Goal: Transaction & Acquisition: Download file/media

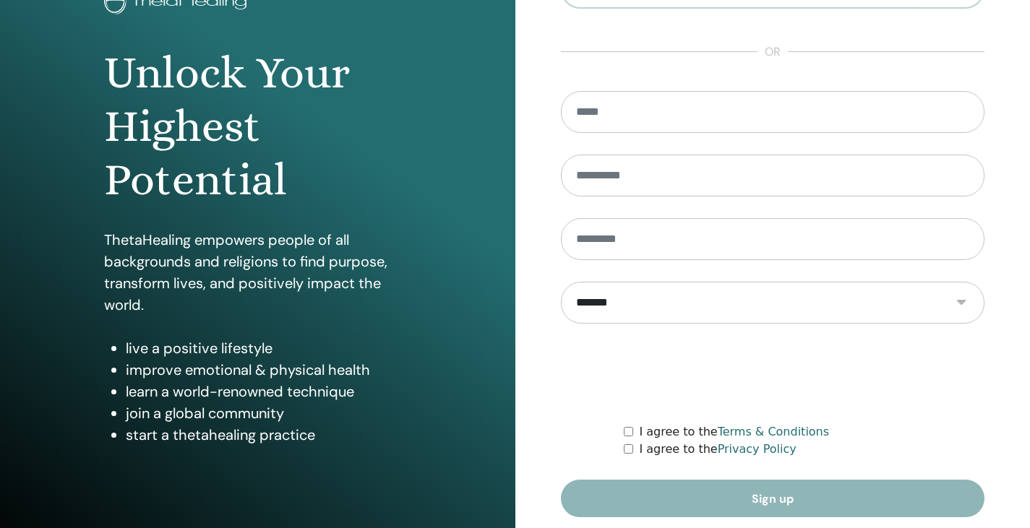
scroll to position [166, 0]
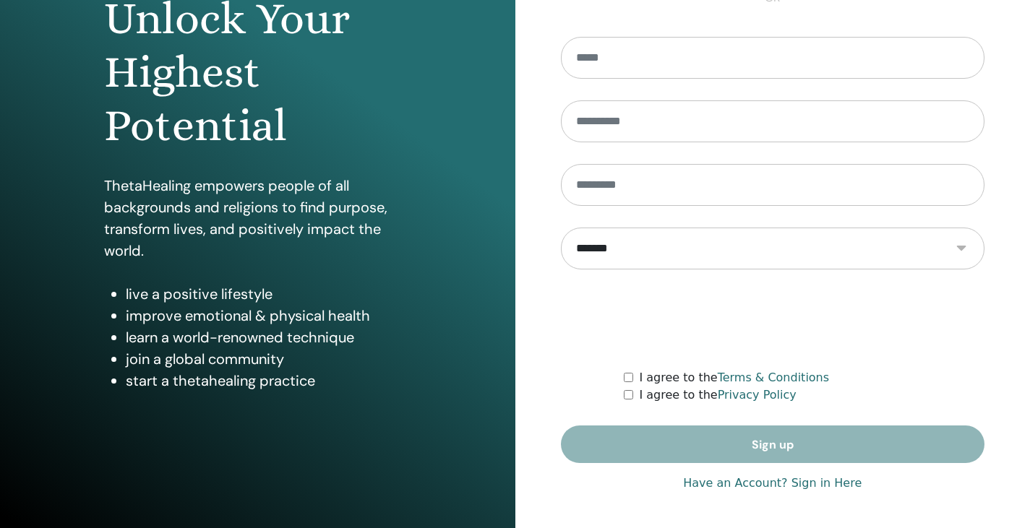
click at [818, 484] on link "Have an Account? Sign in Here" at bounding box center [772, 483] width 179 height 17
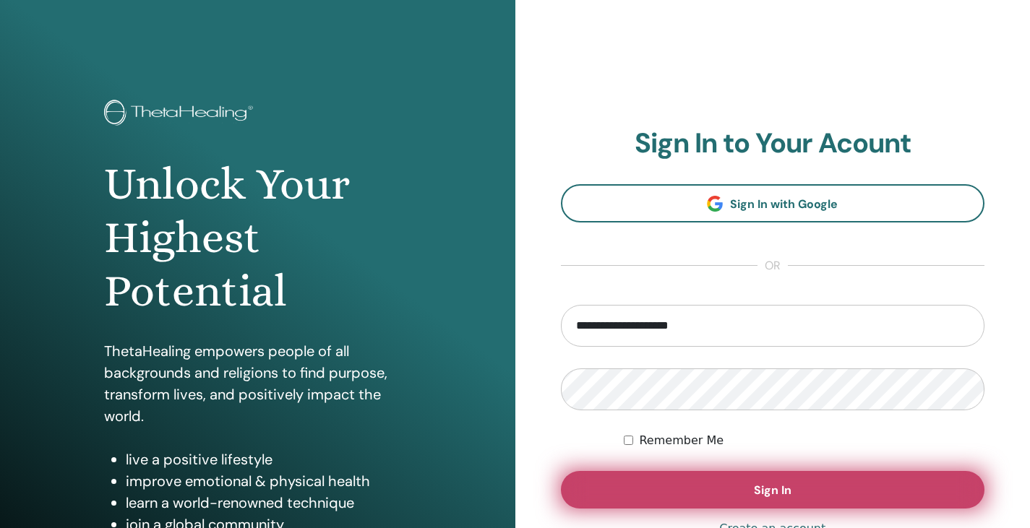
click at [738, 507] on button "Sign In" at bounding box center [773, 490] width 424 height 38
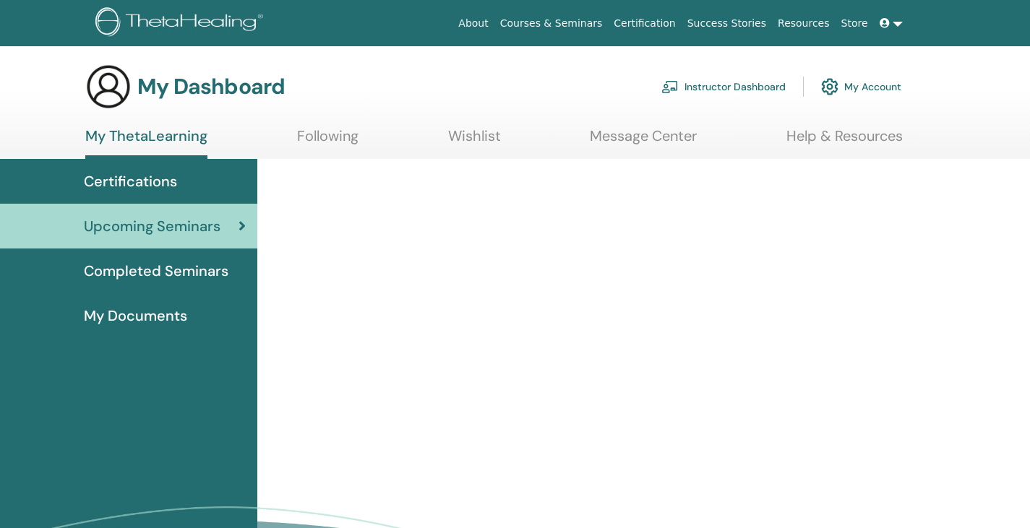
click at [731, 89] on link "Instructor Dashboard" at bounding box center [723, 87] width 124 height 32
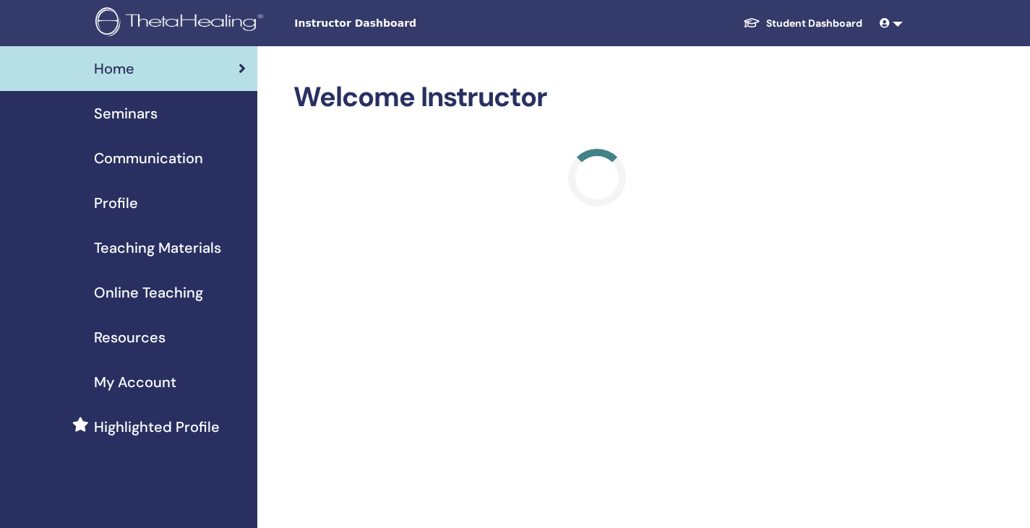
click at [133, 108] on span "Seminars" at bounding box center [126, 114] width 64 height 22
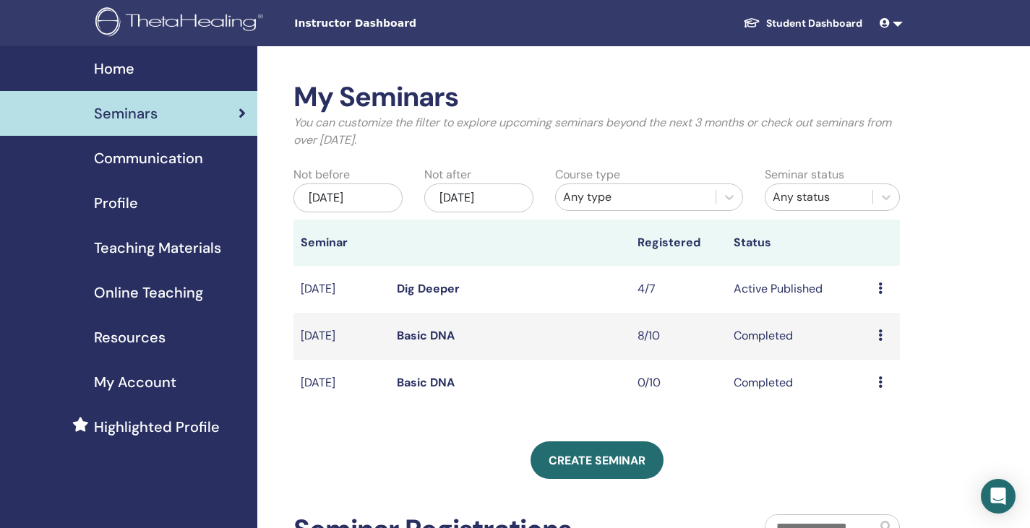
click at [877, 292] on td "Preview Edit Attendees Cancel" at bounding box center [885, 289] width 29 height 47
drag, startPoint x: 877, startPoint y: 292, endPoint x: 884, endPoint y: 291, distance: 7.4
click at [884, 291] on td "Preview Edit Attendees Cancel" at bounding box center [885, 289] width 29 height 47
click at [884, 291] on div "Preview Edit Attendees Cancel" at bounding box center [885, 288] width 14 height 17
click at [879, 351] on link "Attendees" at bounding box center [880, 345] width 55 height 15
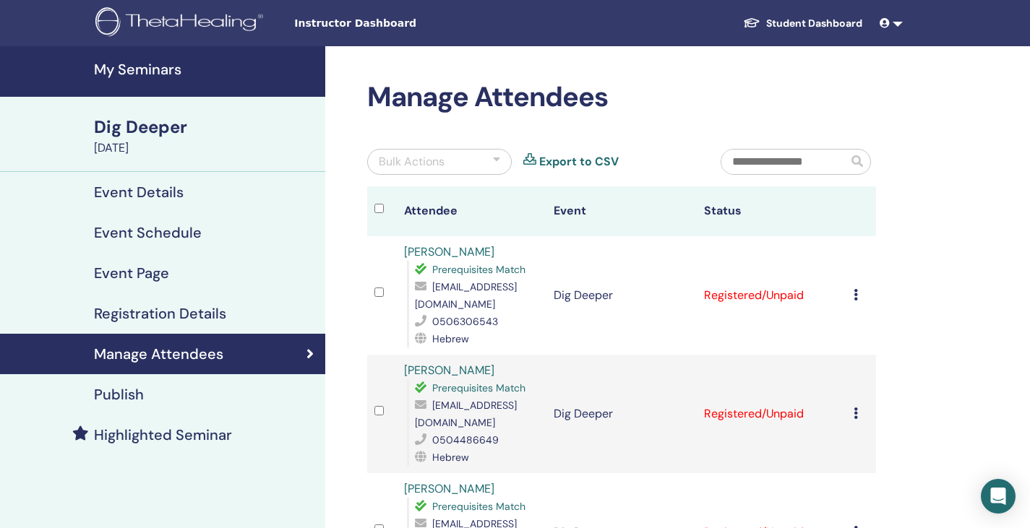
click at [857, 289] on icon at bounding box center [856, 295] width 4 height 12
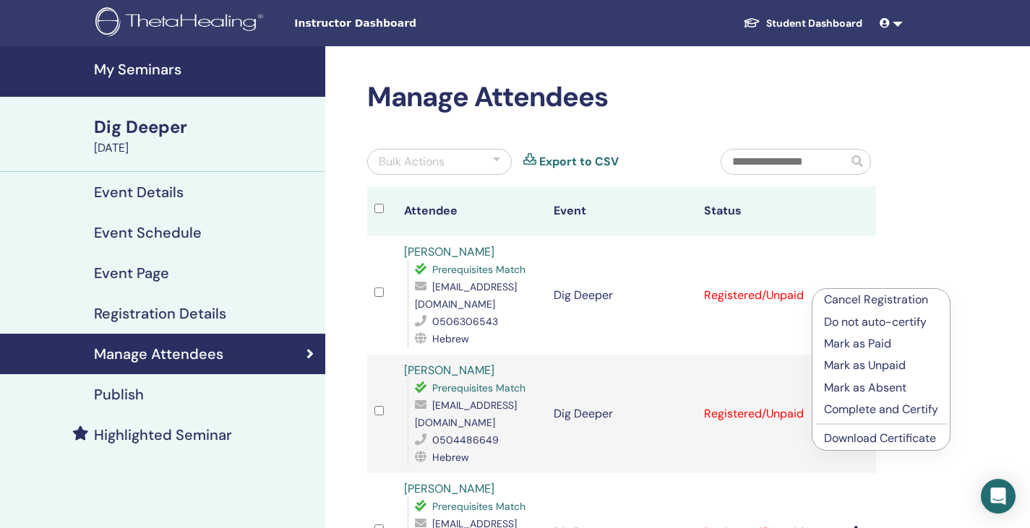
click at [865, 445] on link "Download Certificate" at bounding box center [880, 438] width 112 height 15
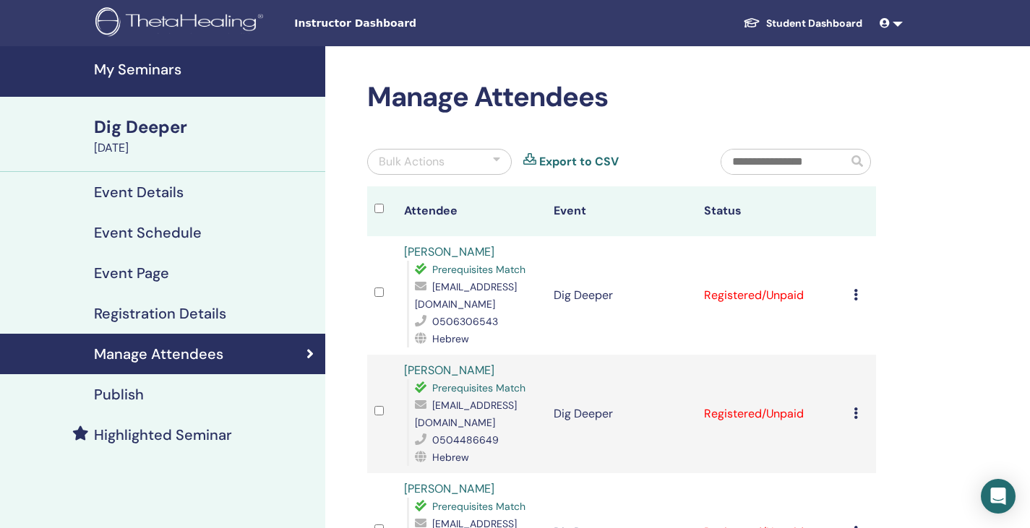
click at [849, 284] on td "Cancel Registration Do not auto-certify Mark as Paid Mark as Unpaid Mark as Abs…" at bounding box center [861, 295] width 30 height 119
click at [850, 287] on td "Cancel Registration Do not auto-certify Mark as Paid Mark as Unpaid Mark as Abs…" at bounding box center [861, 295] width 30 height 119
click at [857, 289] on icon at bounding box center [856, 295] width 4 height 12
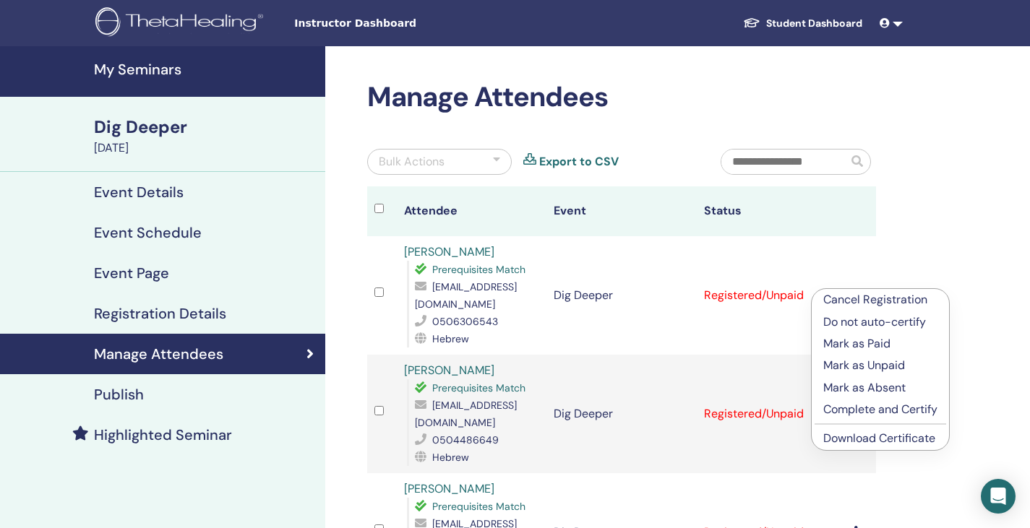
click at [849, 437] on link "Download Certificate" at bounding box center [879, 438] width 112 height 15
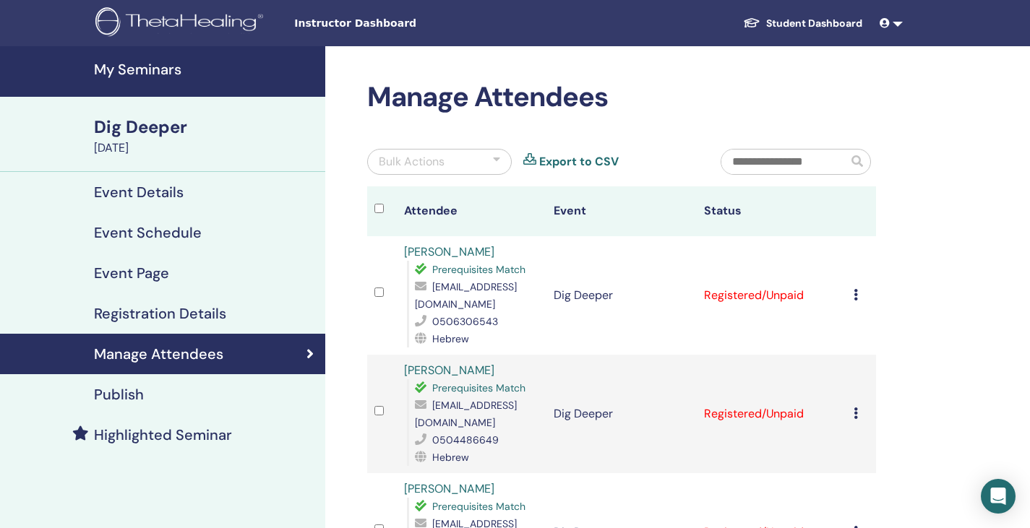
click at [854, 408] on icon at bounding box center [856, 414] width 4 height 12
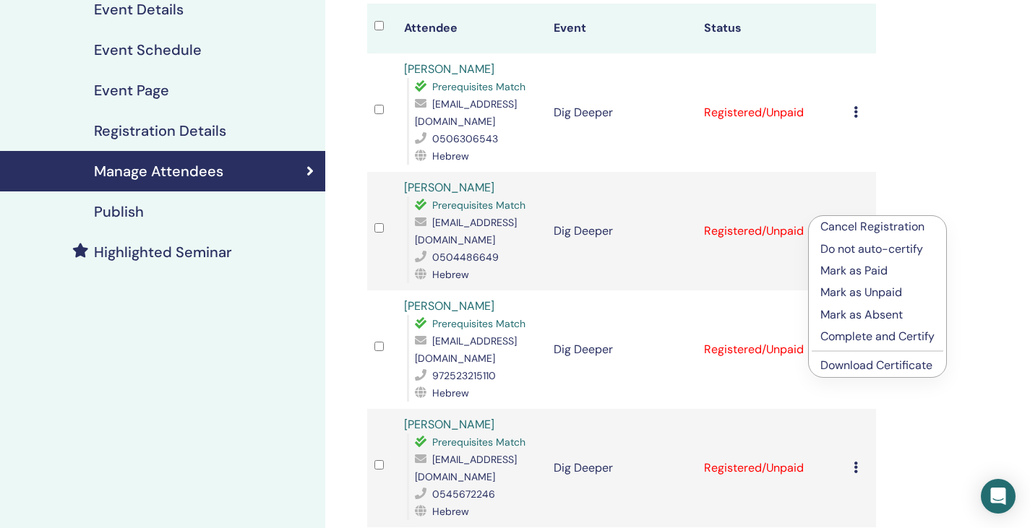
scroll to position [189, 0]
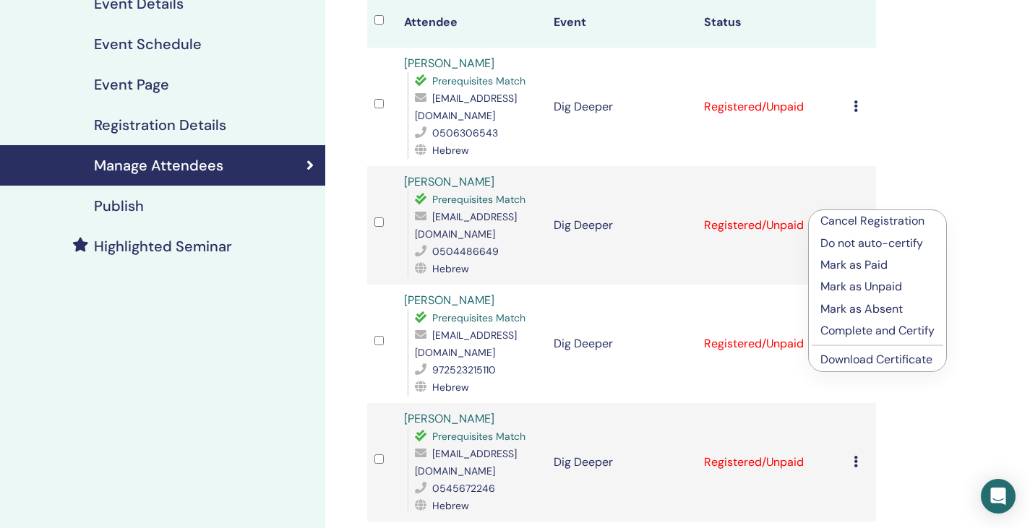
click at [898, 361] on link "Download Certificate" at bounding box center [876, 359] width 112 height 15
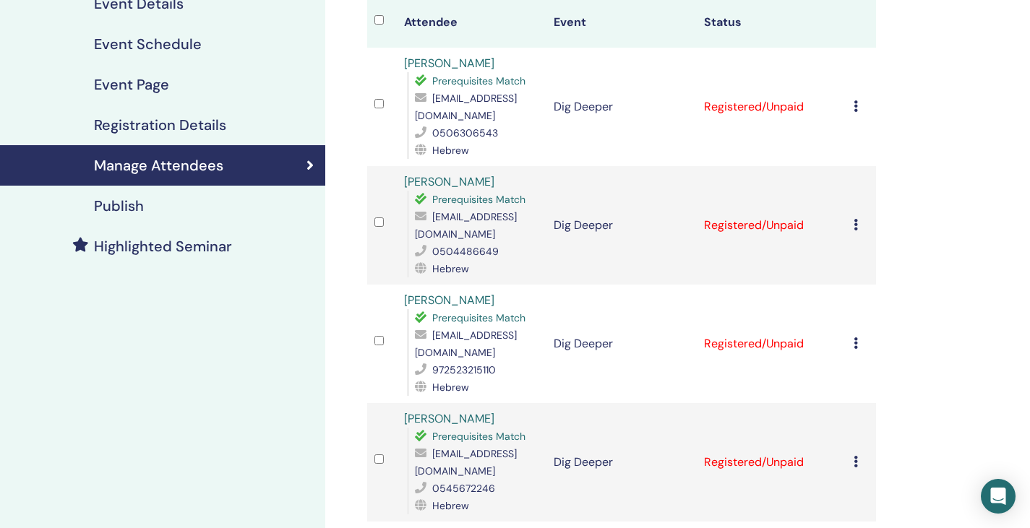
click at [856, 338] on icon at bounding box center [856, 344] width 4 height 12
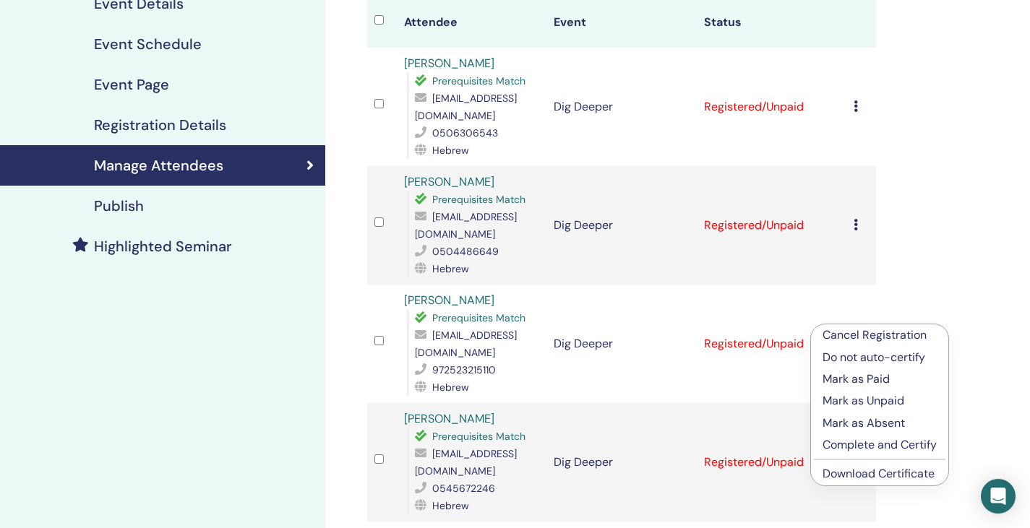
click at [857, 469] on link "Download Certificate" at bounding box center [879, 473] width 112 height 15
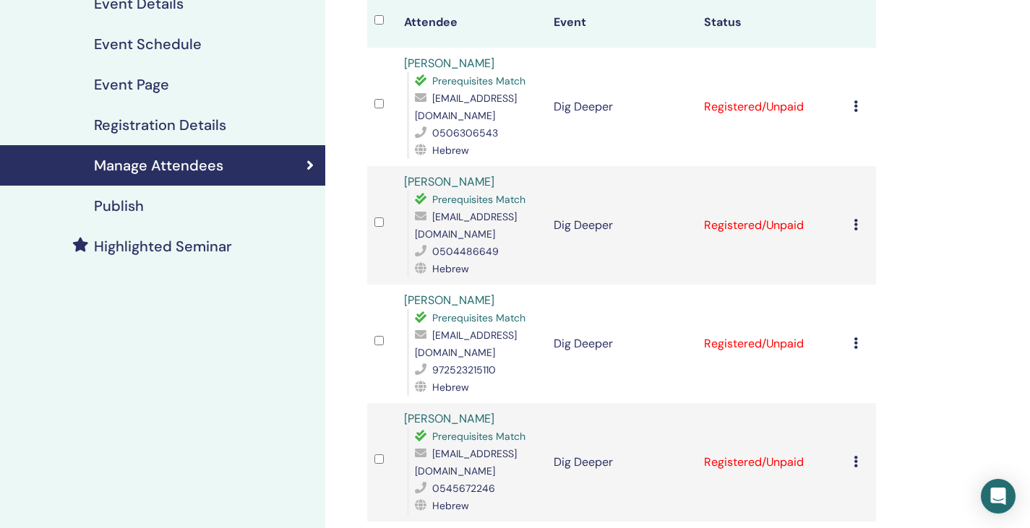
click at [857, 456] on icon at bounding box center [856, 462] width 4 height 12
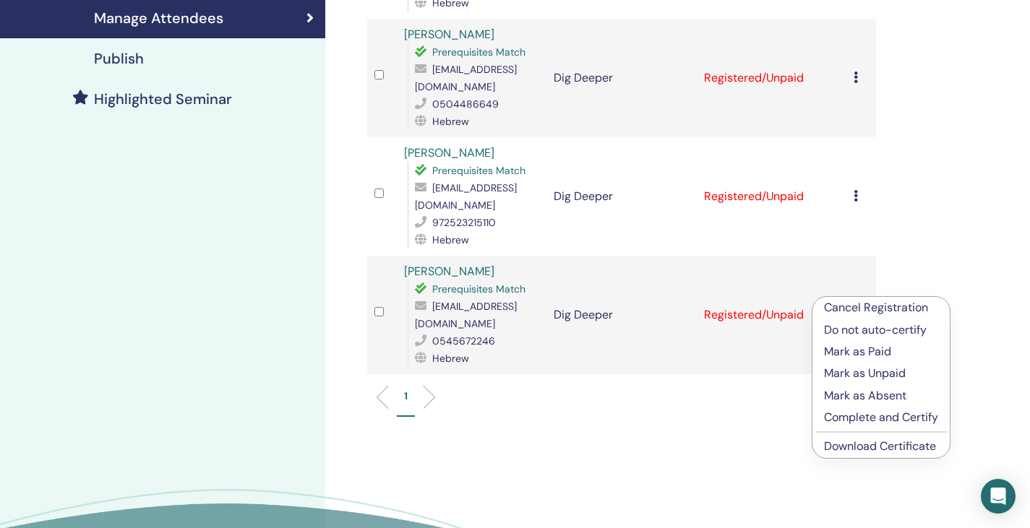
scroll to position [355, 0]
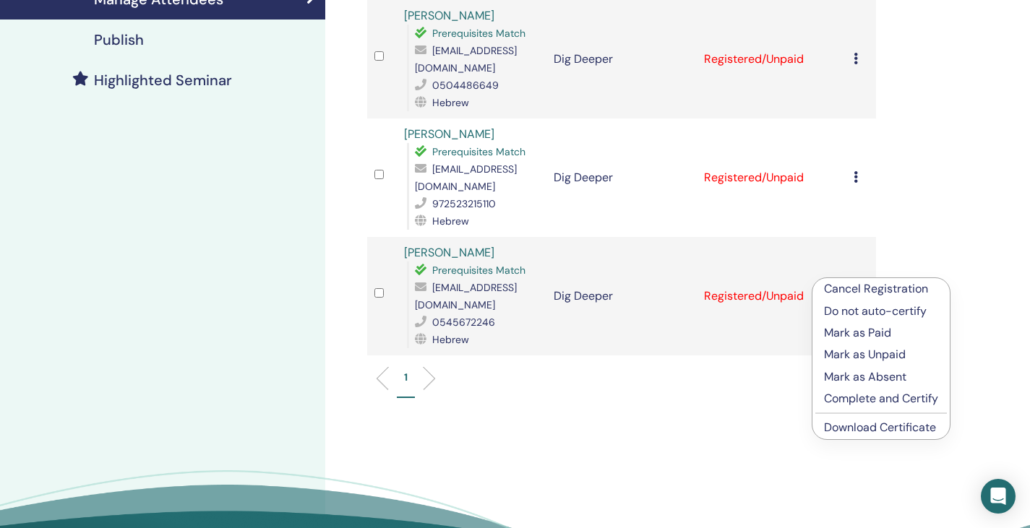
click at [893, 424] on link "Download Certificate" at bounding box center [880, 427] width 112 height 15
